Goal: Register for event/course

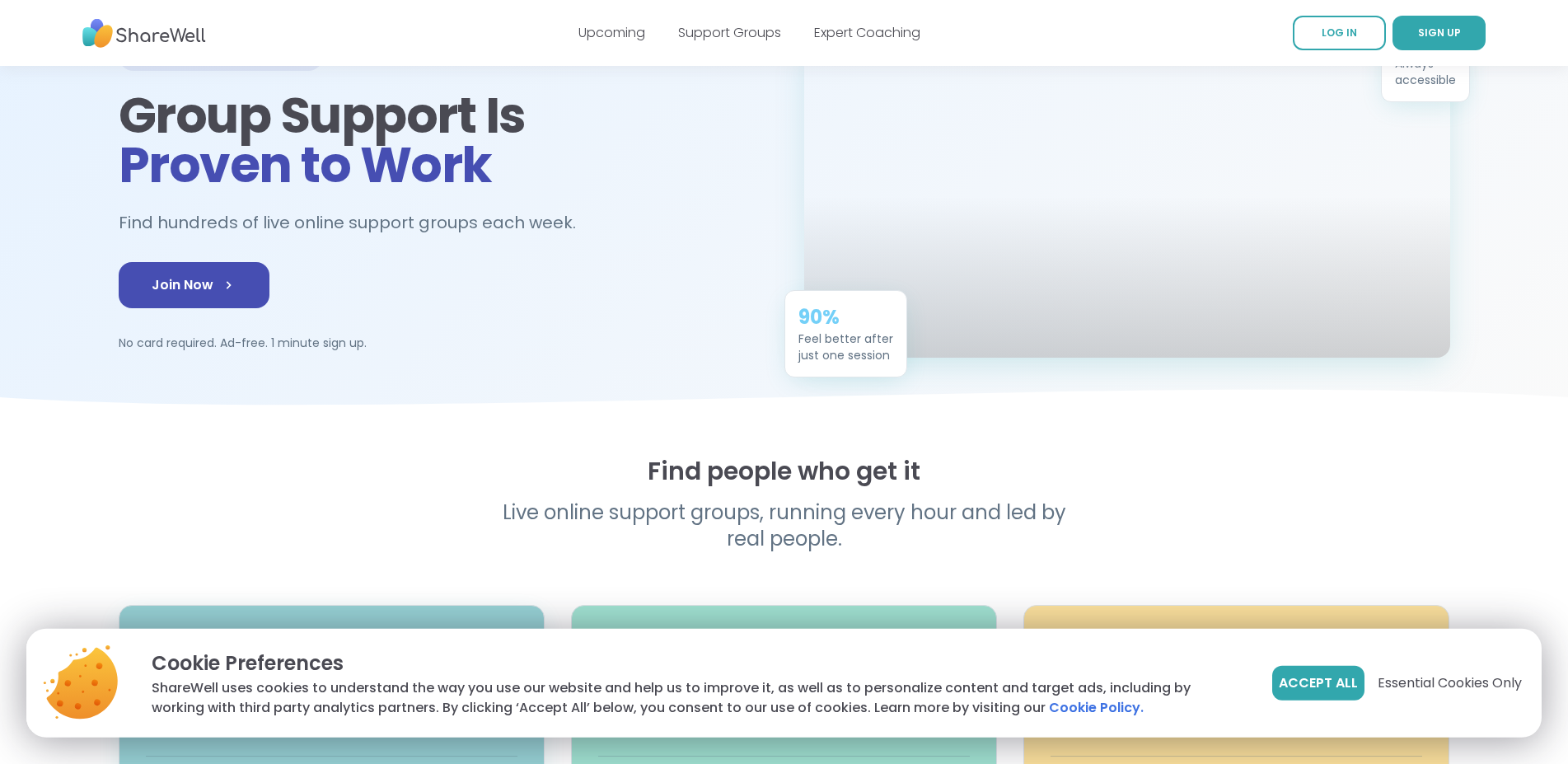
scroll to position [421, 0]
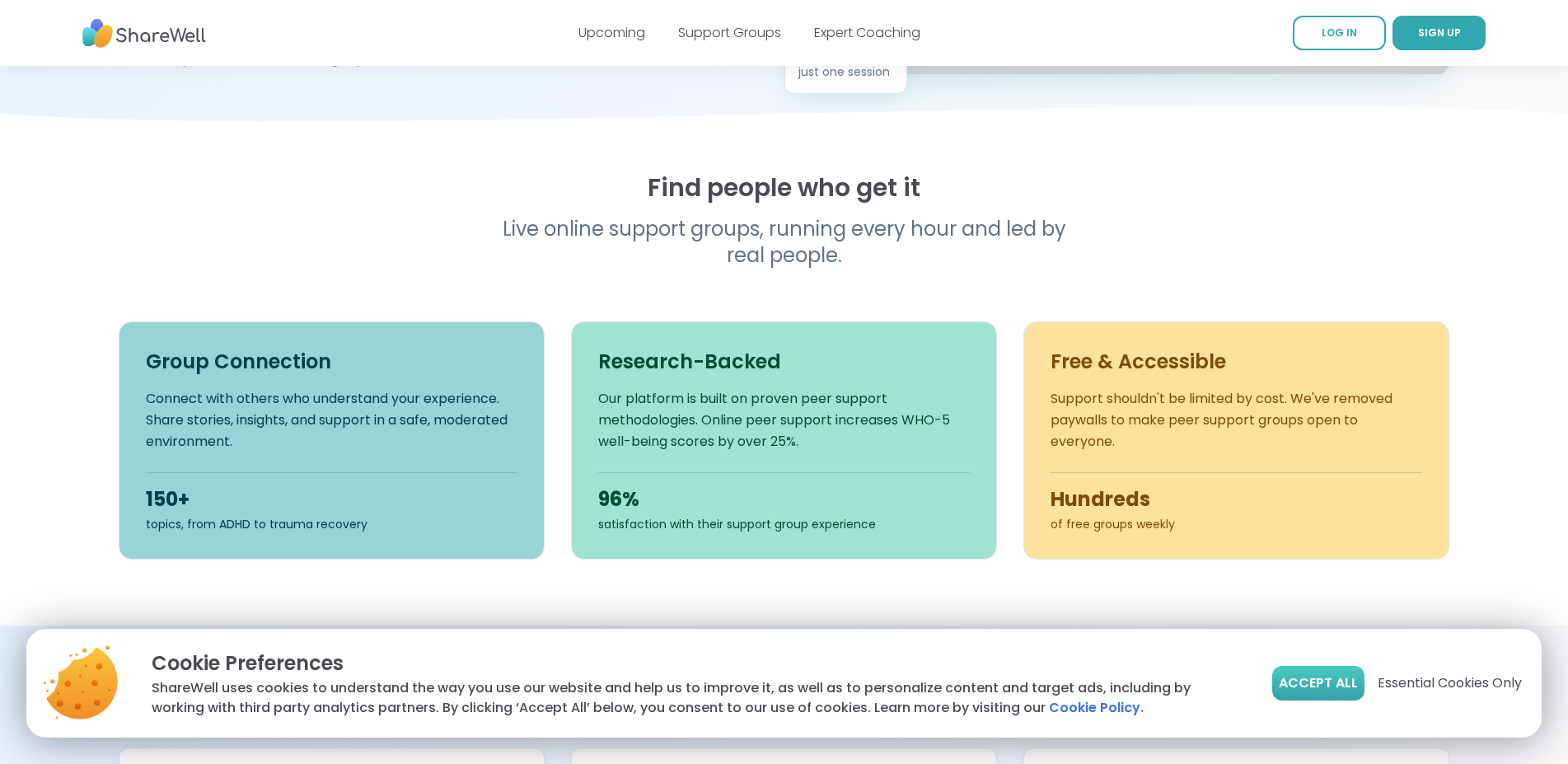
click at [1311, 683] on span "Accept All" at bounding box center [1317, 683] width 79 height 19
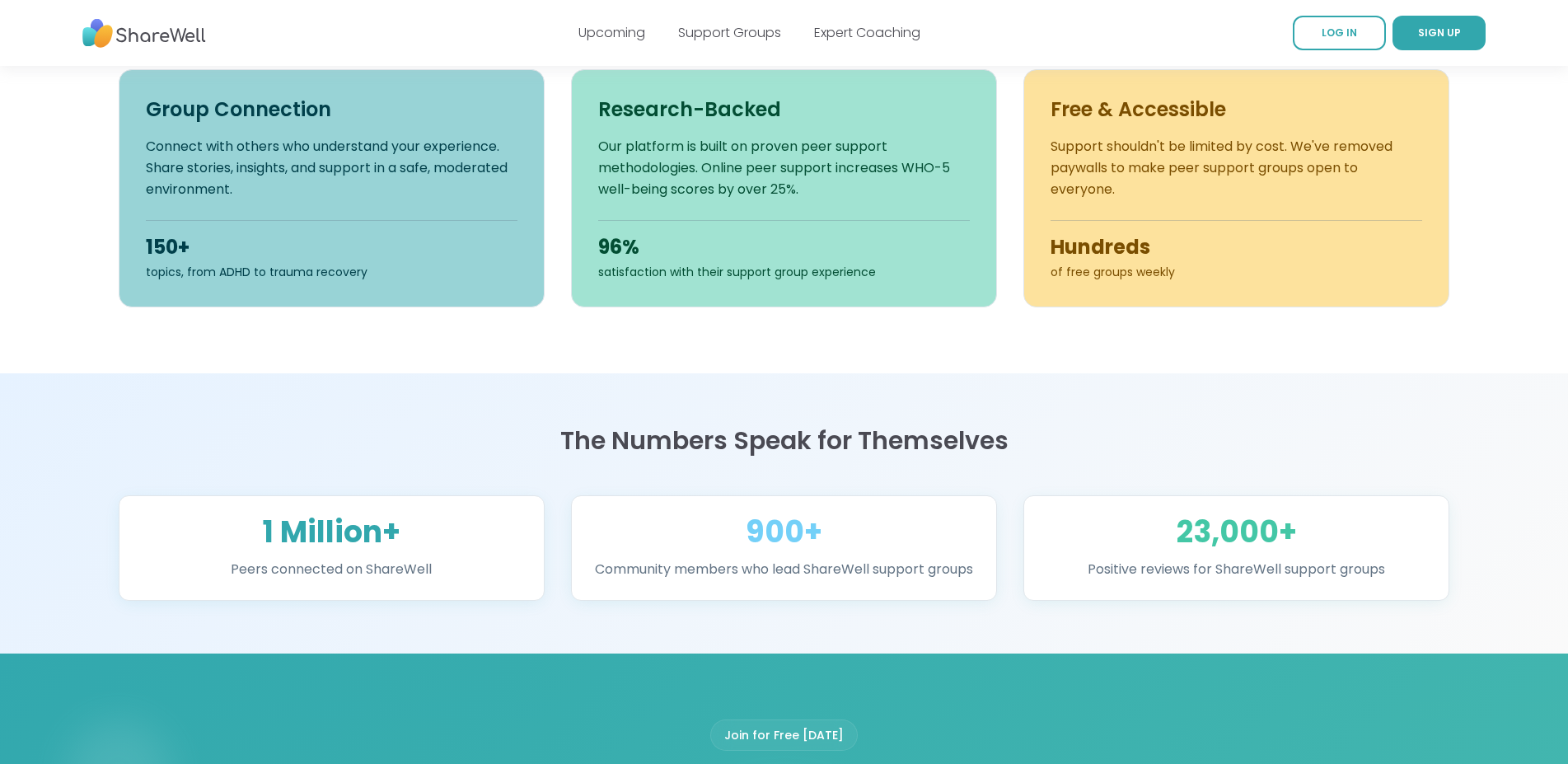
scroll to position [1177, 0]
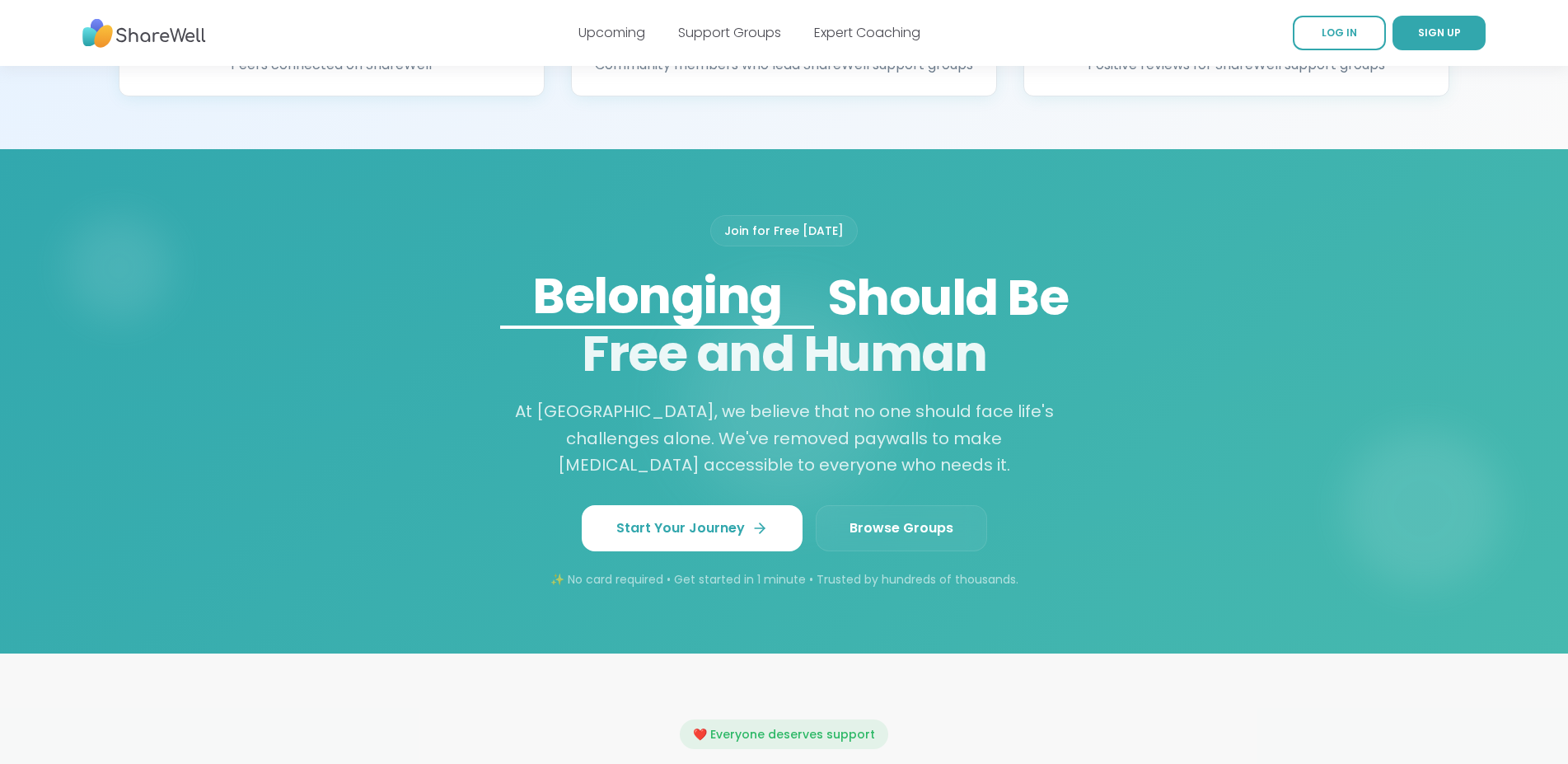
click at [892, 538] on span "Browse Groups" at bounding box center [900, 528] width 104 height 19
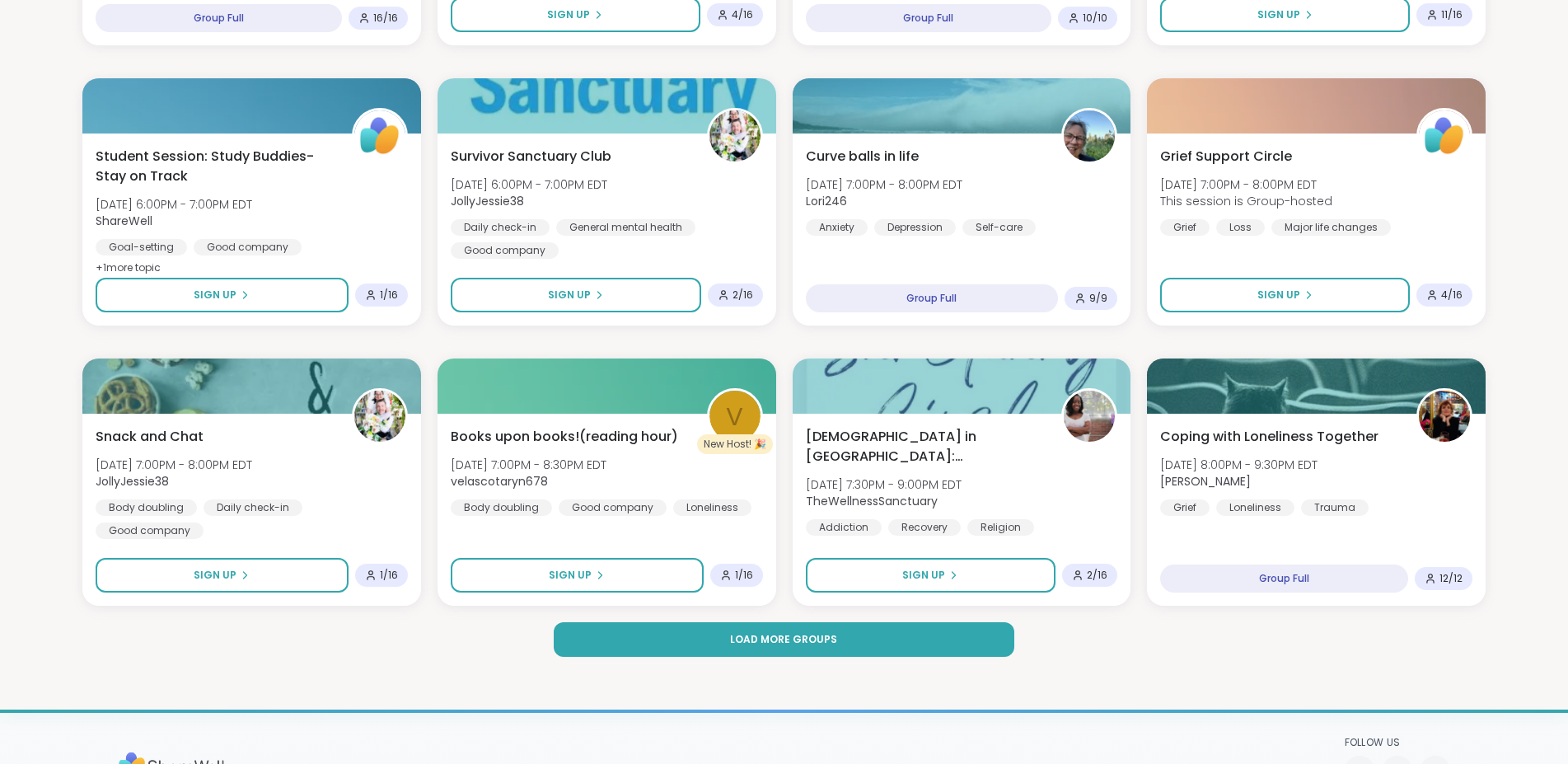
scroll to position [2268, 0]
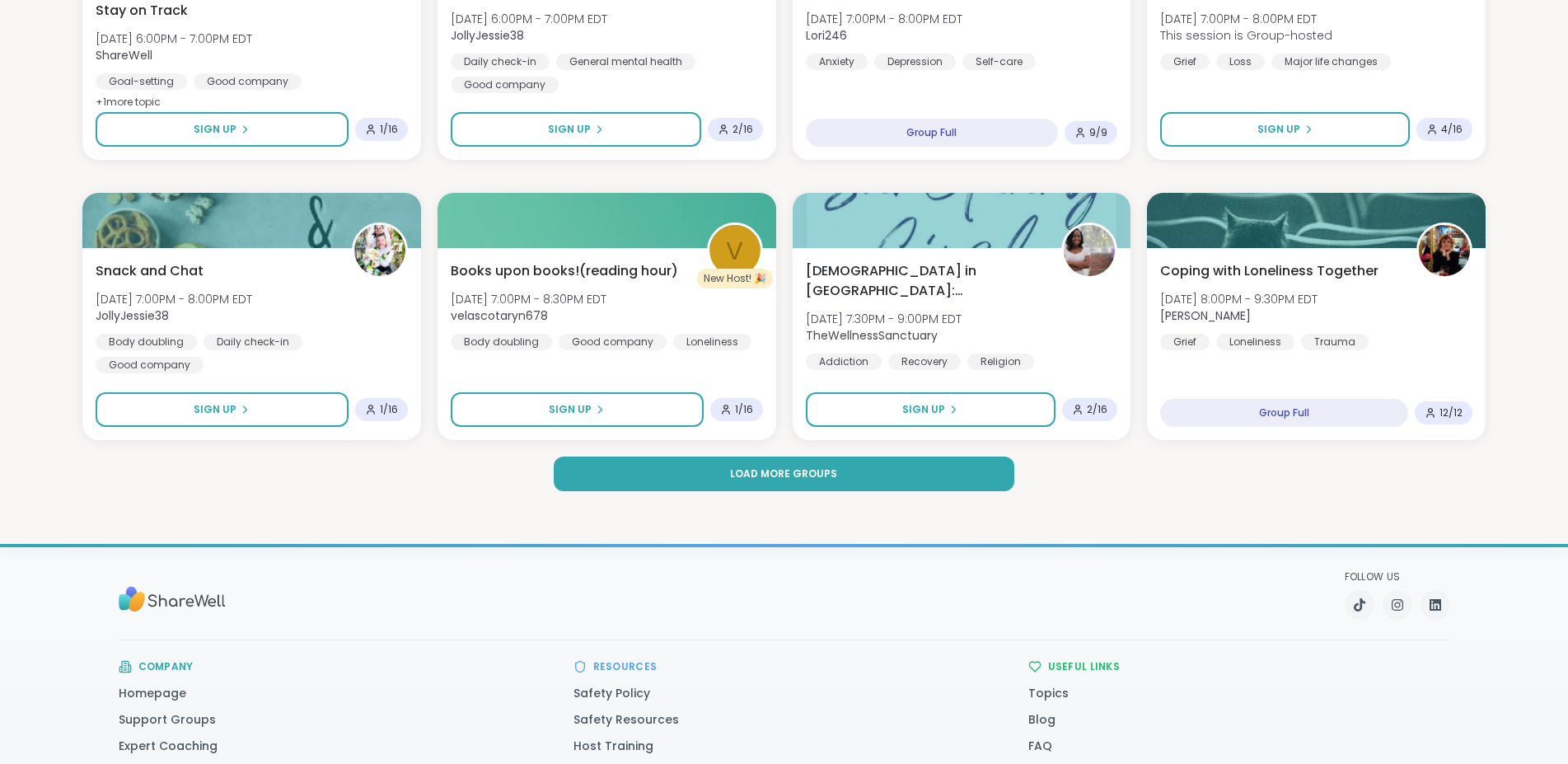
click at [838, 480] on button "Load more groups" at bounding box center [784, 473] width 461 height 35
click at [801, 468] on span "Load more groups" at bounding box center [783, 474] width 107 height 15
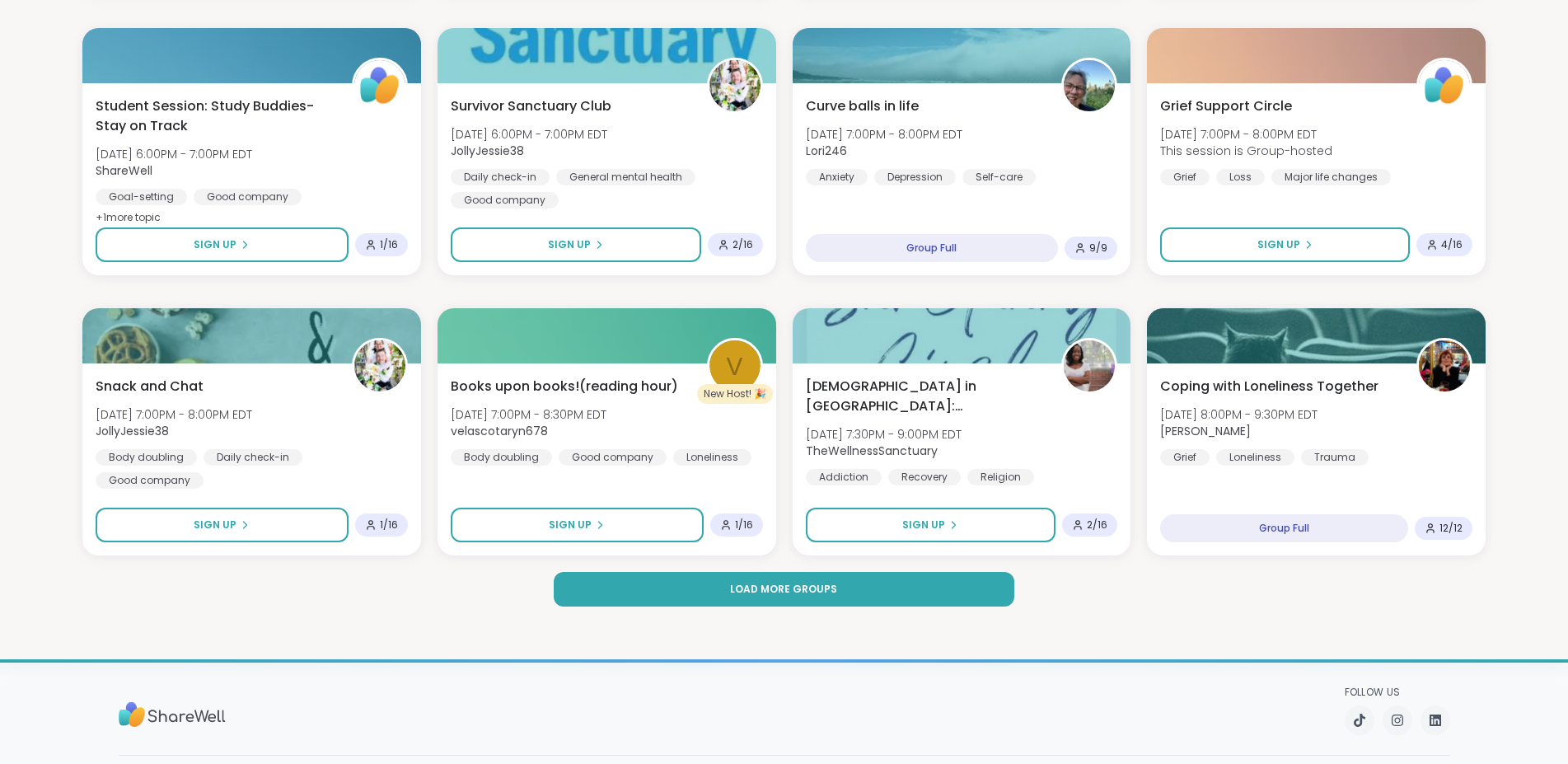
scroll to position [2101, 0]
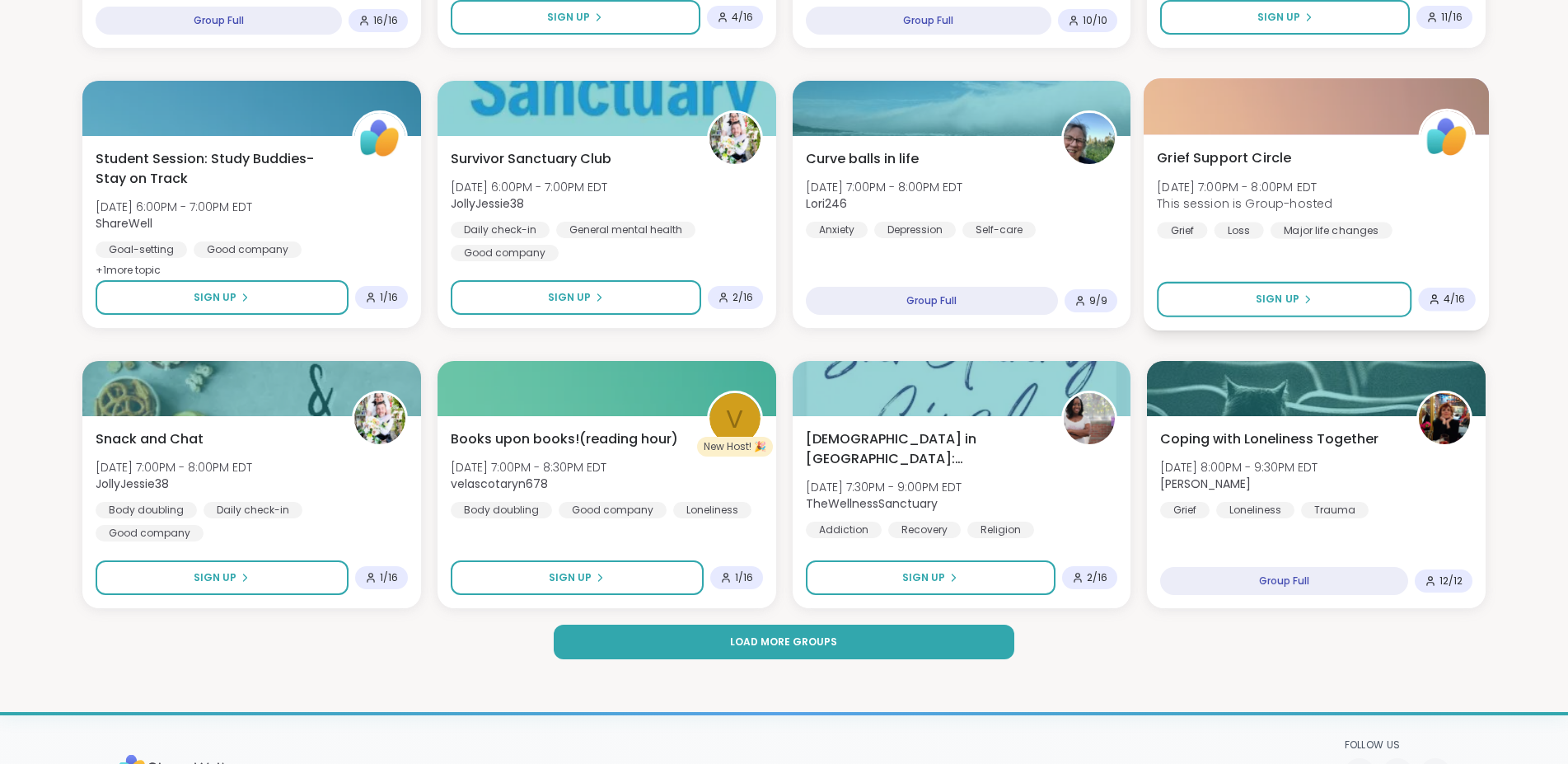
click at [1247, 231] on div "Loss" at bounding box center [1239, 229] width 50 height 17
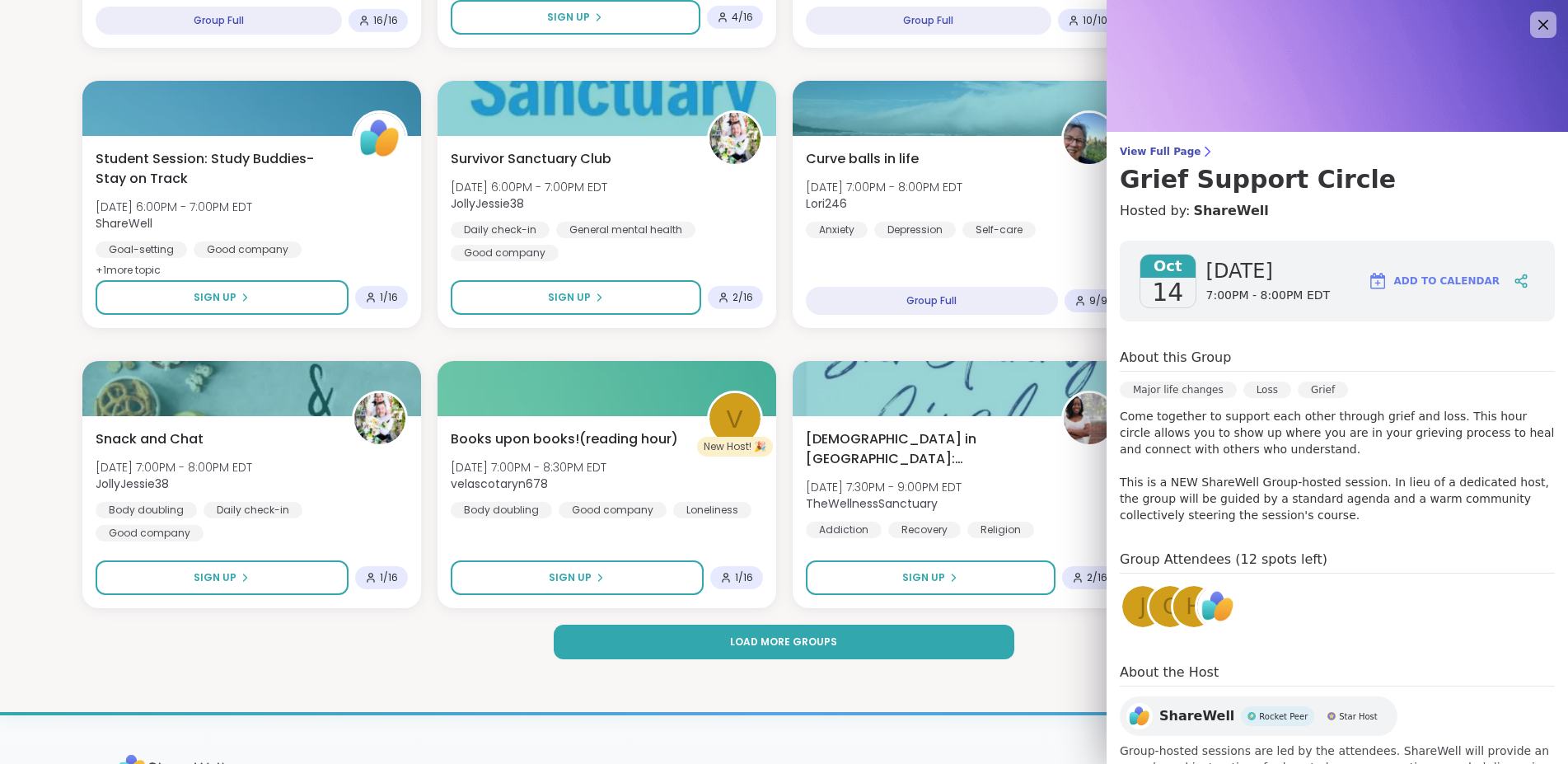
scroll to position [51, 0]
